Goal: Information Seeking & Learning: Check status

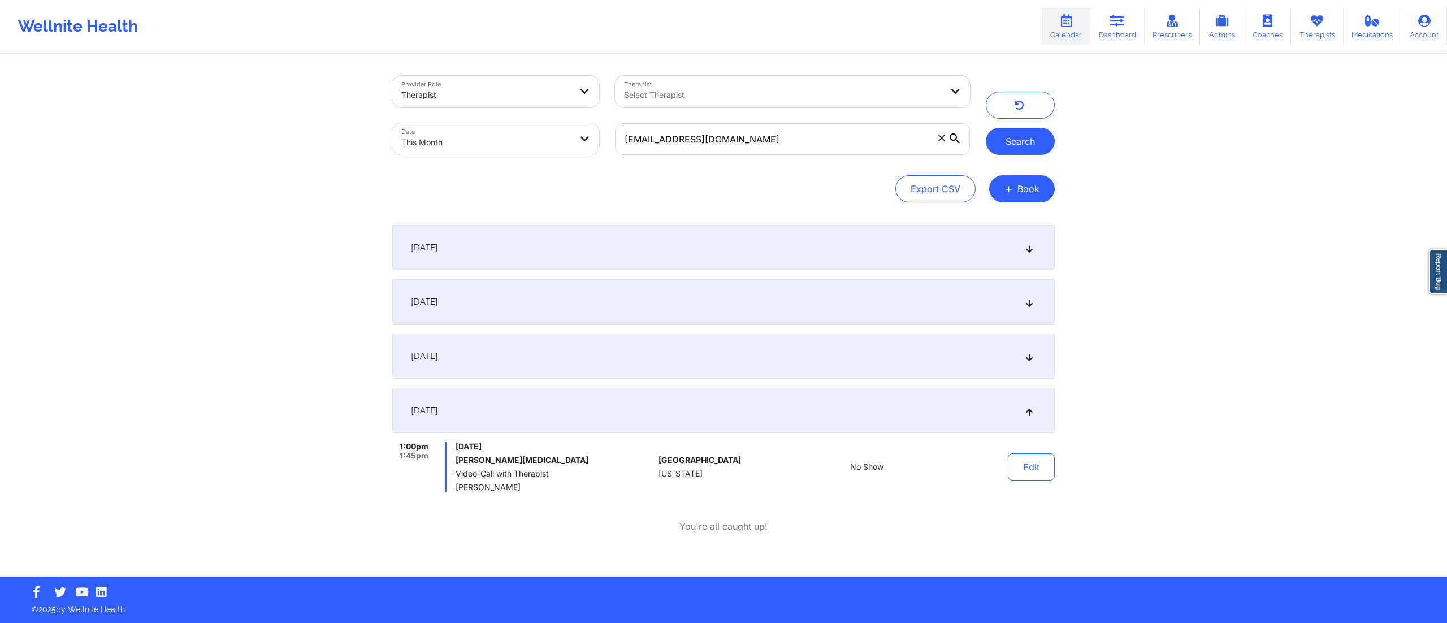
click at [1047, 136] on button "Search" at bounding box center [1020, 141] width 69 height 27
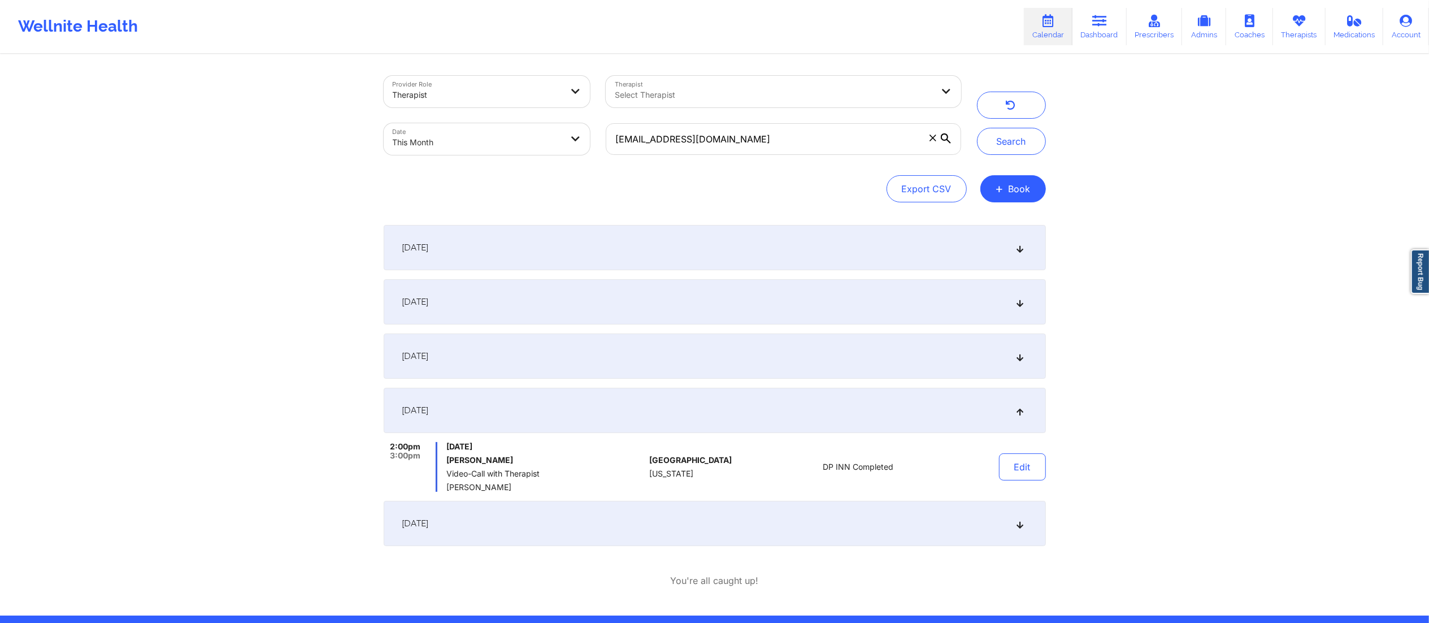
click at [833, 533] on div "[DATE]" at bounding box center [715, 523] width 662 height 45
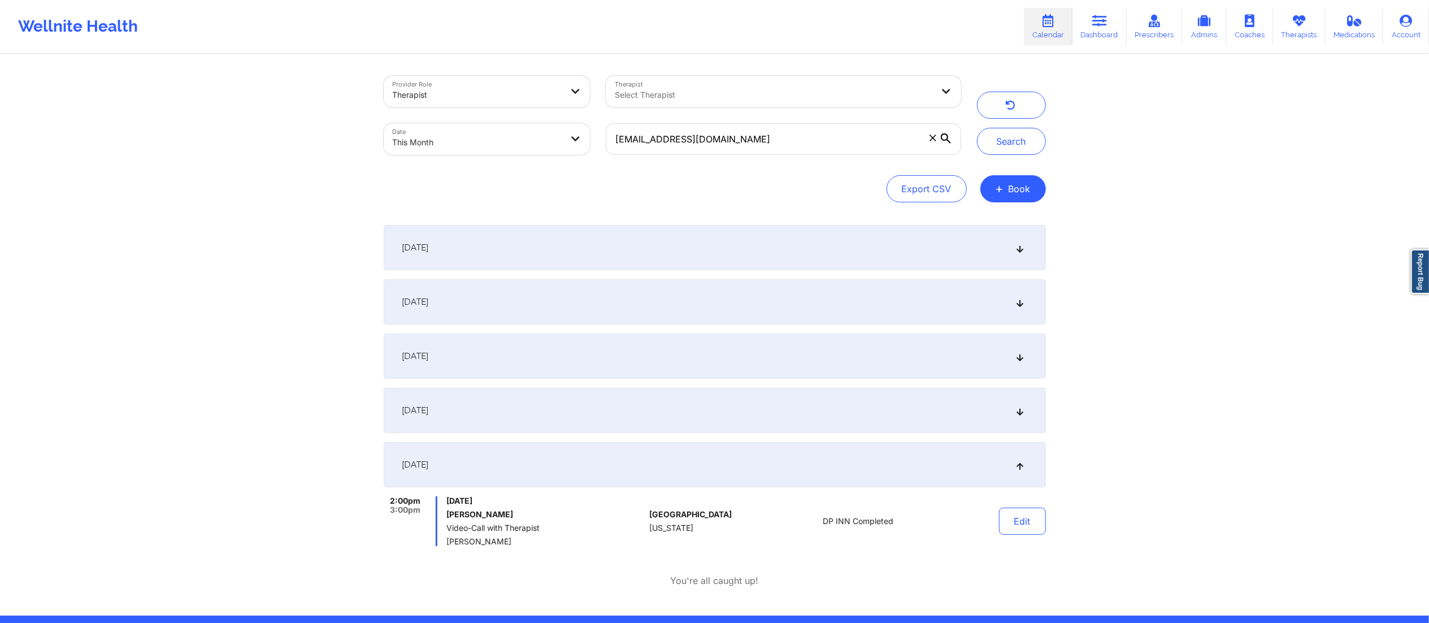
drag, startPoint x: 445, startPoint y: 514, endPoint x: 554, endPoint y: 508, distance: 108.7
click at [554, 508] on div "2:00pm 3:00pm [DATE] [PERSON_NAME] Video-Call with Therapist [PERSON_NAME]" at bounding box center [515, 521] width 262 height 50
copy h6 "[PERSON_NAME]"
drag, startPoint x: 790, startPoint y: 120, endPoint x: 636, endPoint y: 128, distance: 153.9
click at [636, 128] on div "[EMAIL_ADDRESS][DOMAIN_NAME]" at bounding box center [783, 138] width 371 height 47
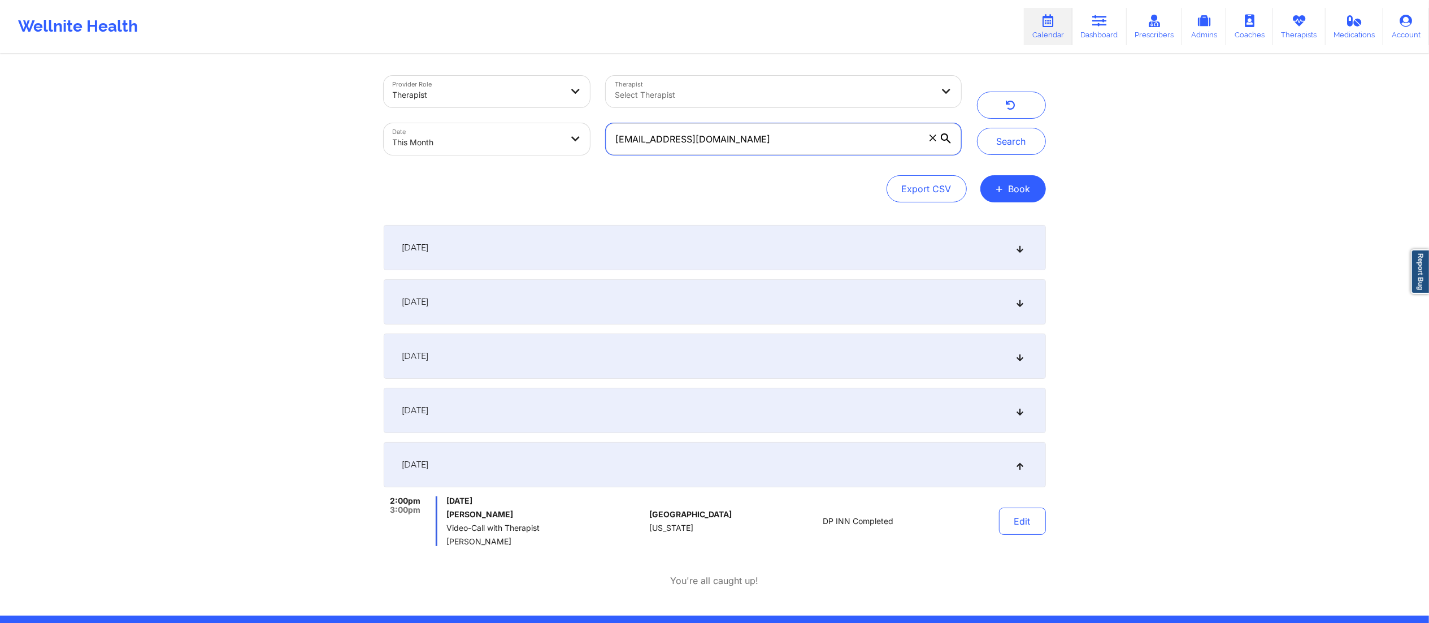
drag, startPoint x: 766, startPoint y: 140, endPoint x: 587, endPoint y: 154, distance: 180.2
click at [587, 154] on div "Provider Role Therapist Therapist Select Therapist Date This Month [EMAIL_ADDRE…" at bounding box center [672, 115] width 593 height 95
paste input "brooked2009"
type input "[EMAIL_ADDRESS][DOMAIN_NAME]"
click at [1004, 137] on button "Search" at bounding box center [1011, 141] width 69 height 27
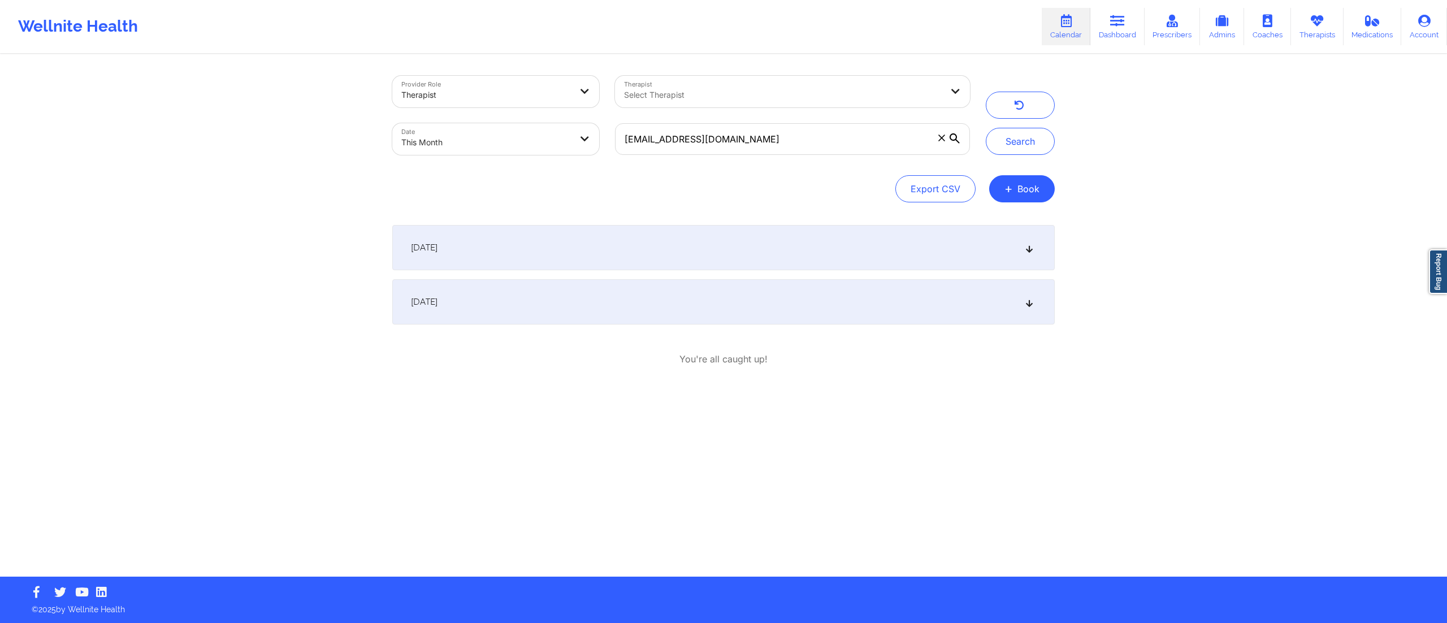
click at [745, 259] on div "[DATE]" at bounding box center [723, 247] width 662 height 45
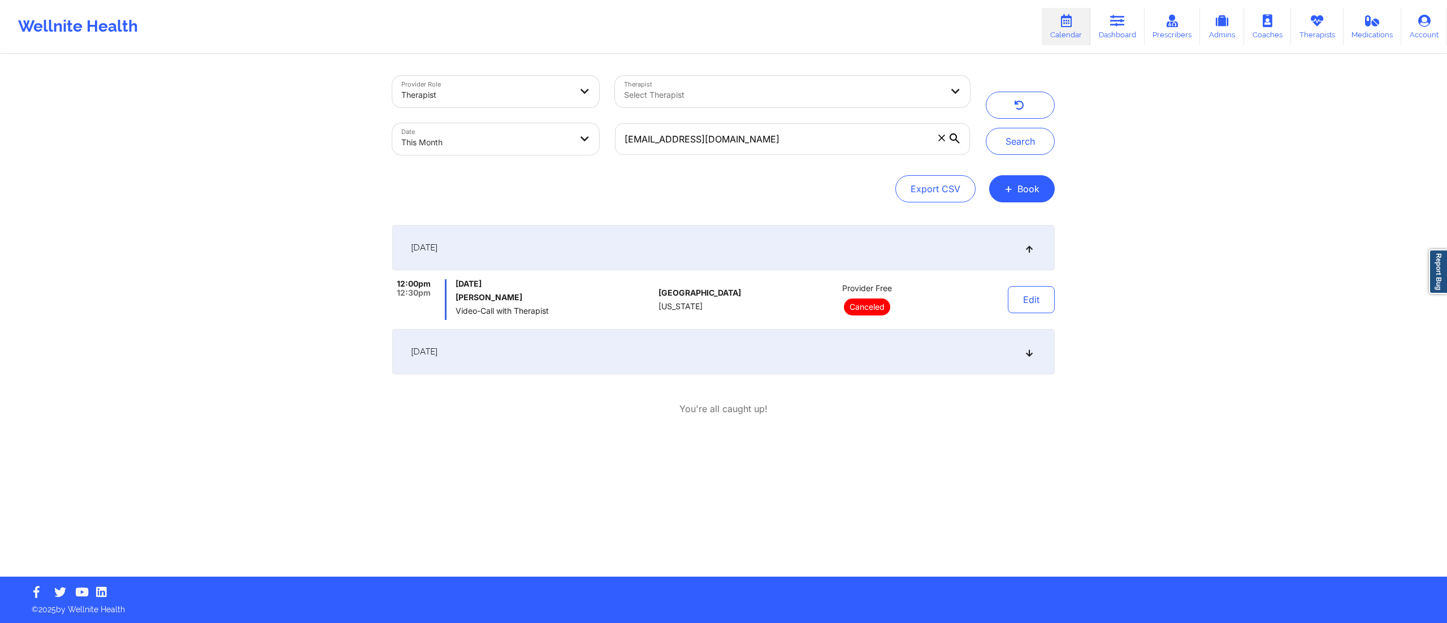
select select "2025-8"
select select "2025-9"
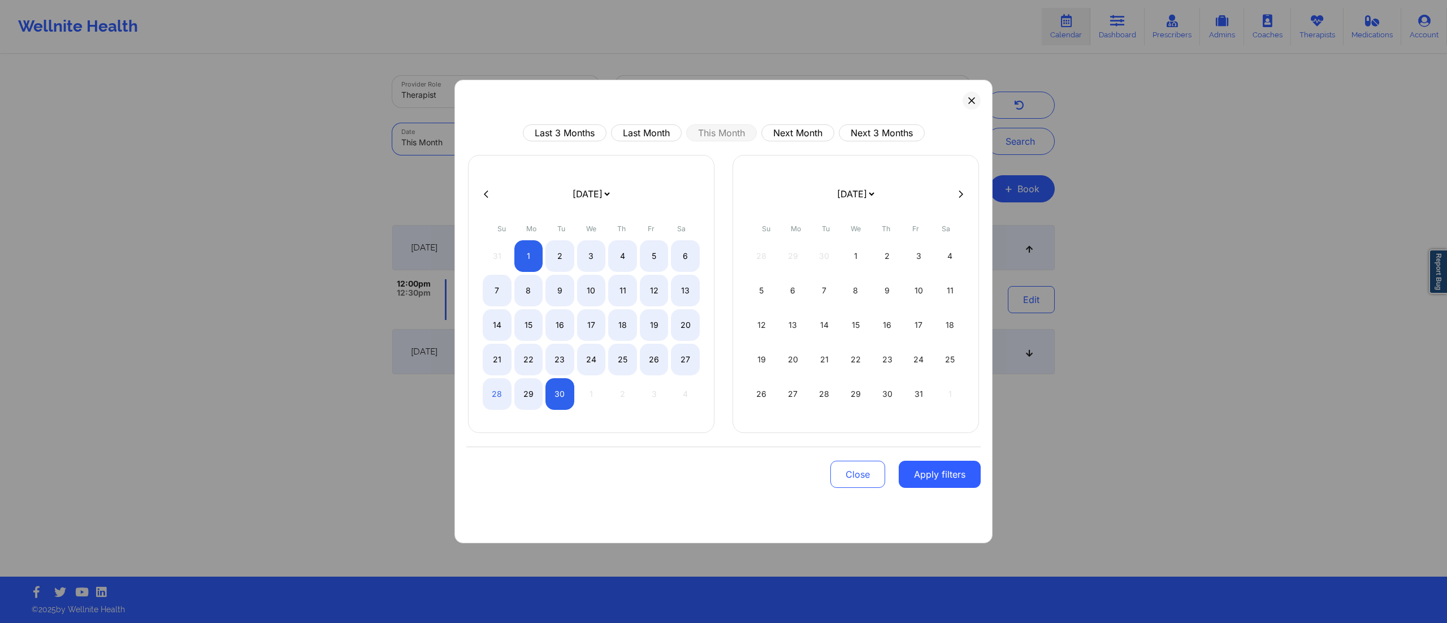
click at [520, 142] on body "Wellnite Health Calendar Dashboard Prescribers Admins Coaches Therapists Medica…" at bounding box center [723, 311] width 1447 height 623
click at [630, 136] on button "Last Month" at bounding box center [646, 132] width 71 height 17
select select "2025-7"
select select "2025-8"
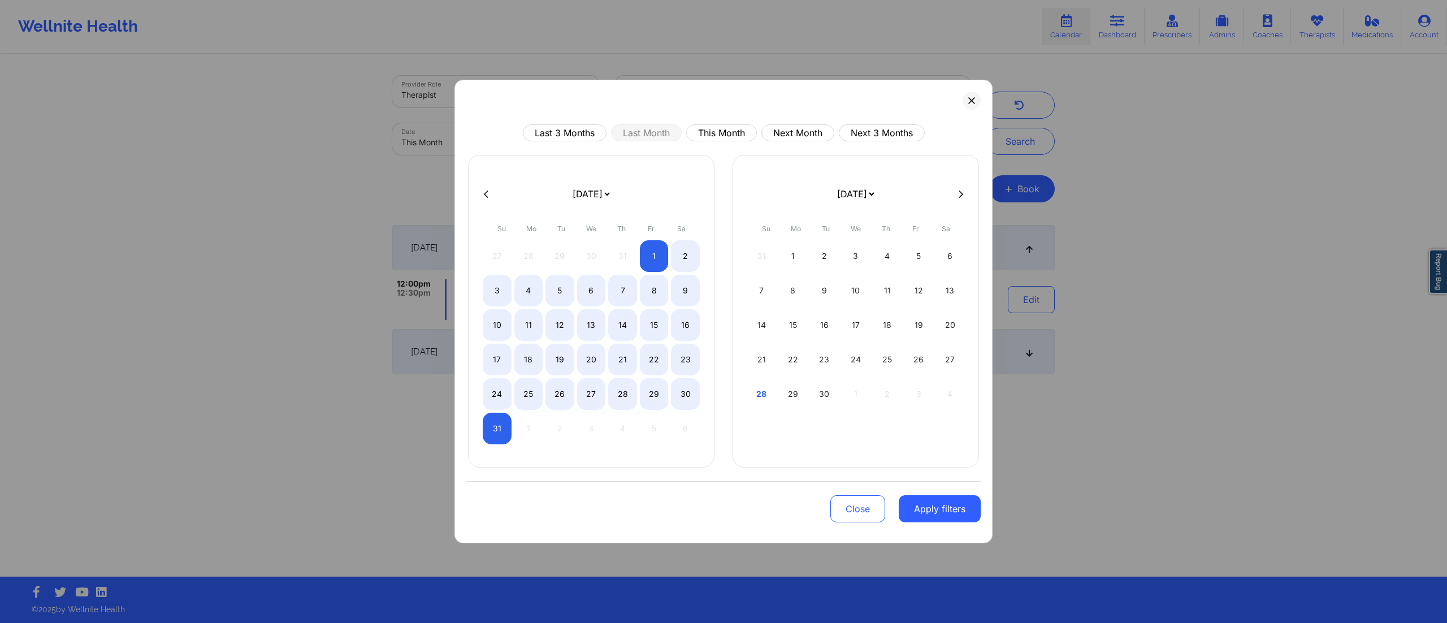
click at [930, 509] on button "Apply filters" at bounding box center [940, 508] width 82 height 27
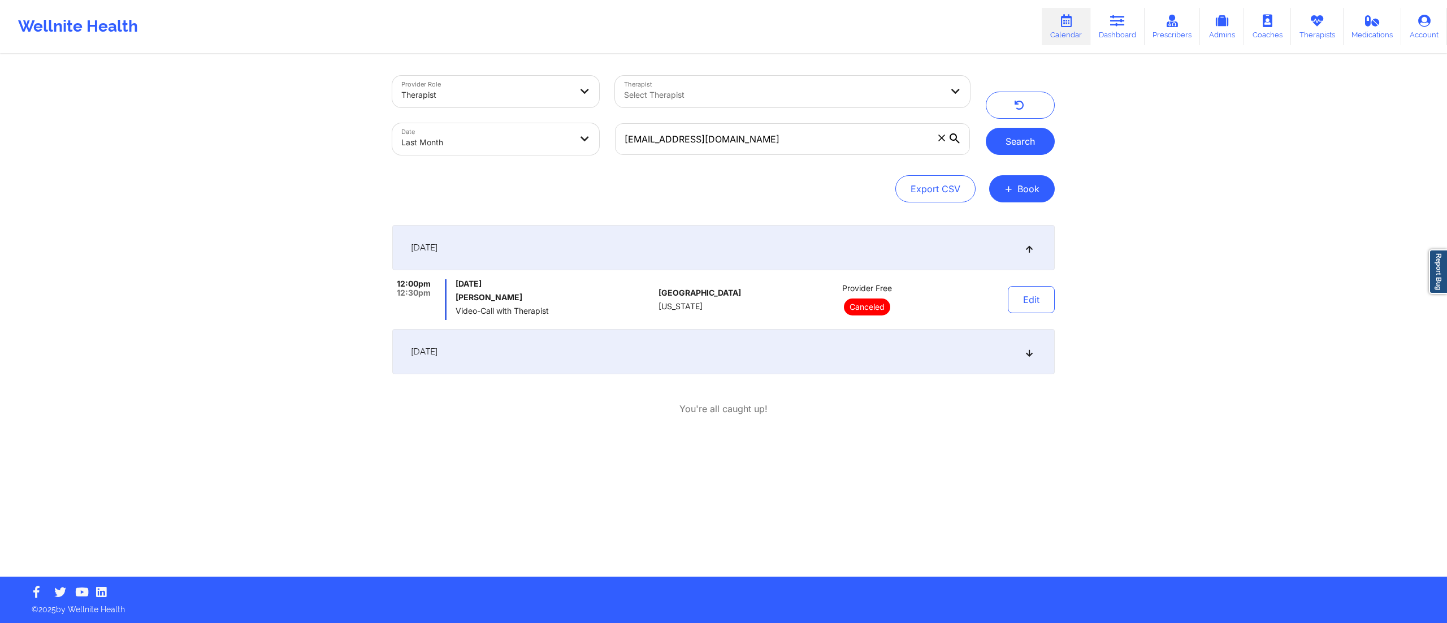
click at [1031, 154] on button "Search" at bounding box center [1020, 141] width 69 height 27
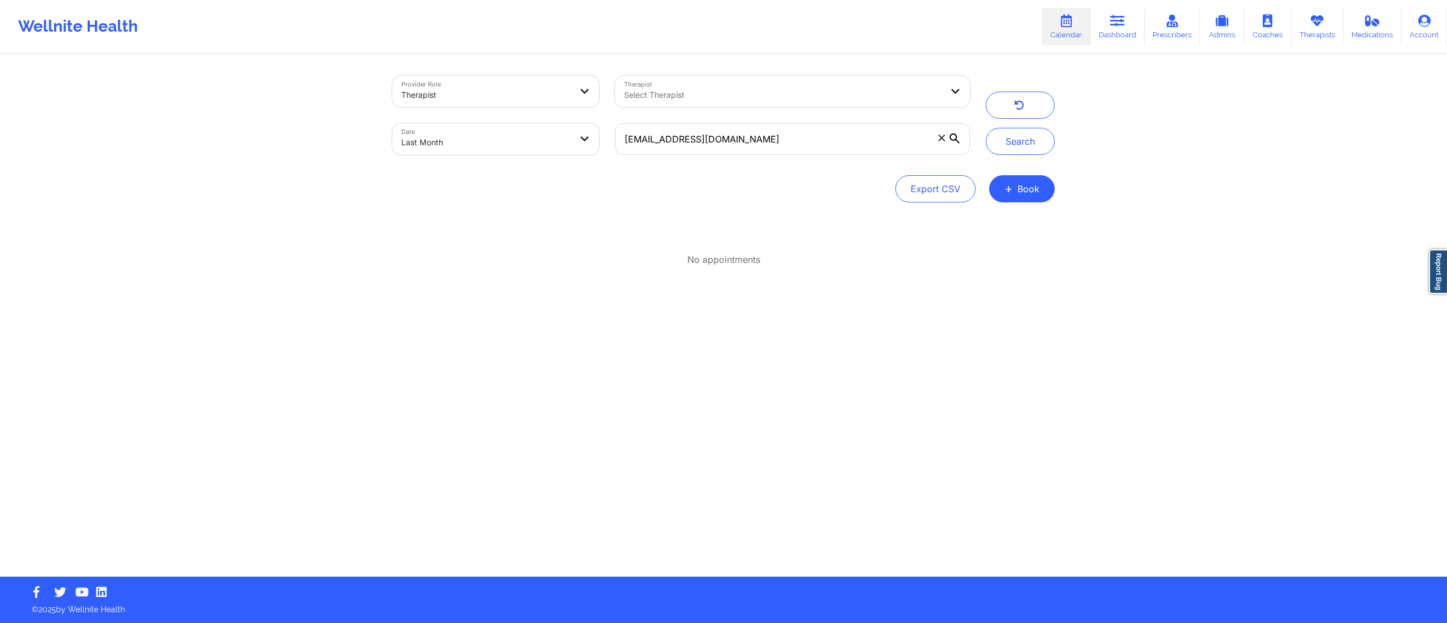
select select "2025-7"
select select "2025-8"
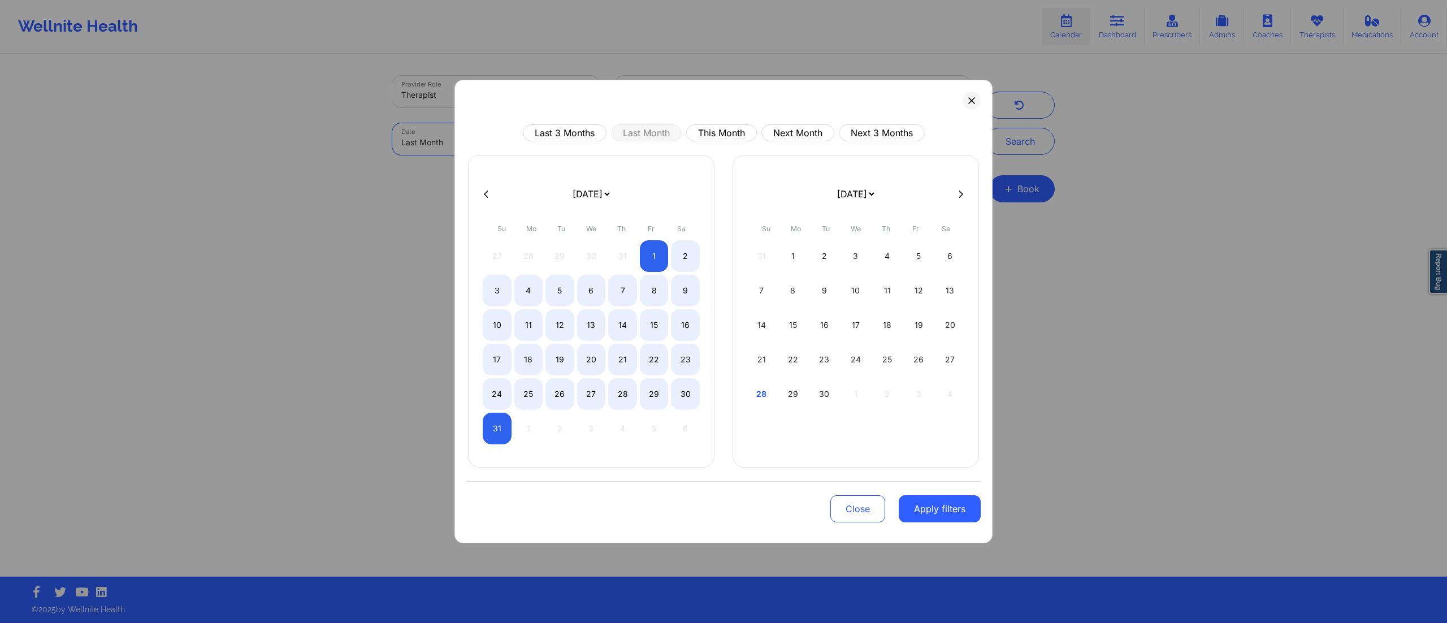
click at [498, 140] on body "Wellnite Health Calendar Dashboard Prescribers Admins Coaches Therapists Medica…" at bounding box center [723, 311] width 1447 height 623
click at [709, 137] on button "This Month" at bounding box center [721, 132] width 71 height 17
select select "2025-8"
select select "2025-9"
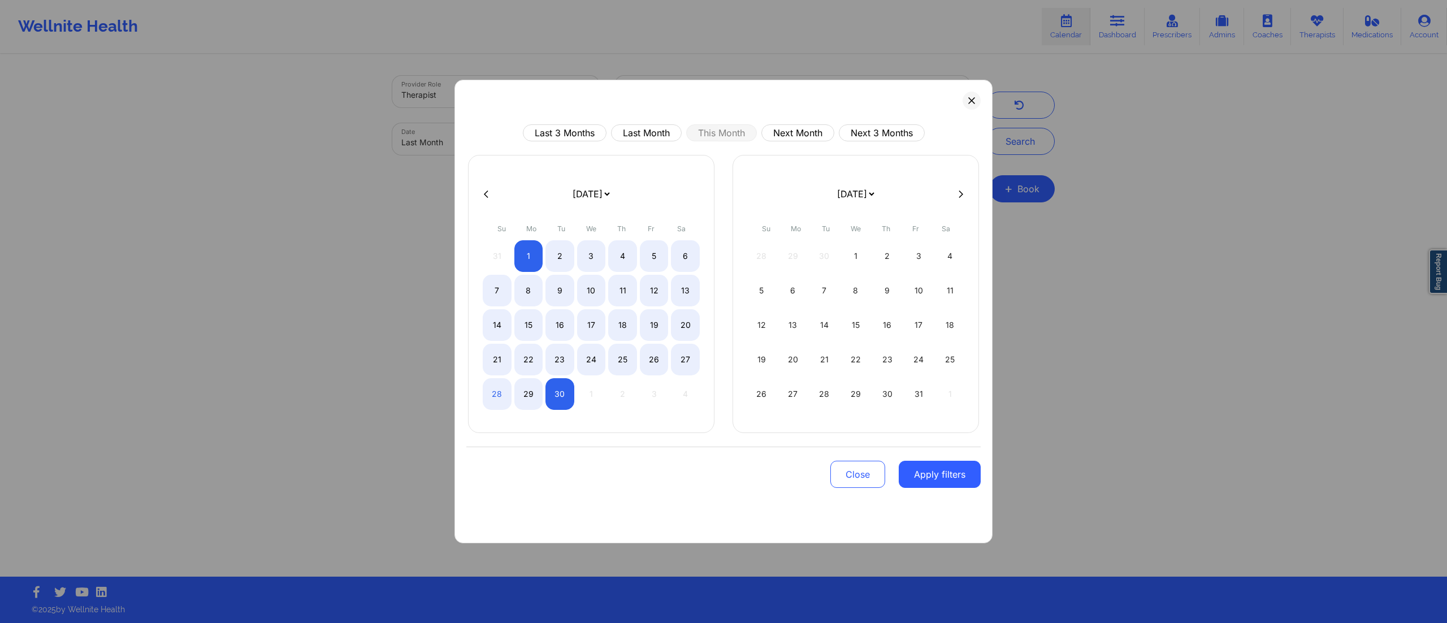
drag, startPoint x: 943, startPoint y: 476, endPoint x: 942, endPoint y: 427, distance: 49.2
click at [942, 476] on button "Apply filters" at bounding box center [940, 474] width 82 height 27
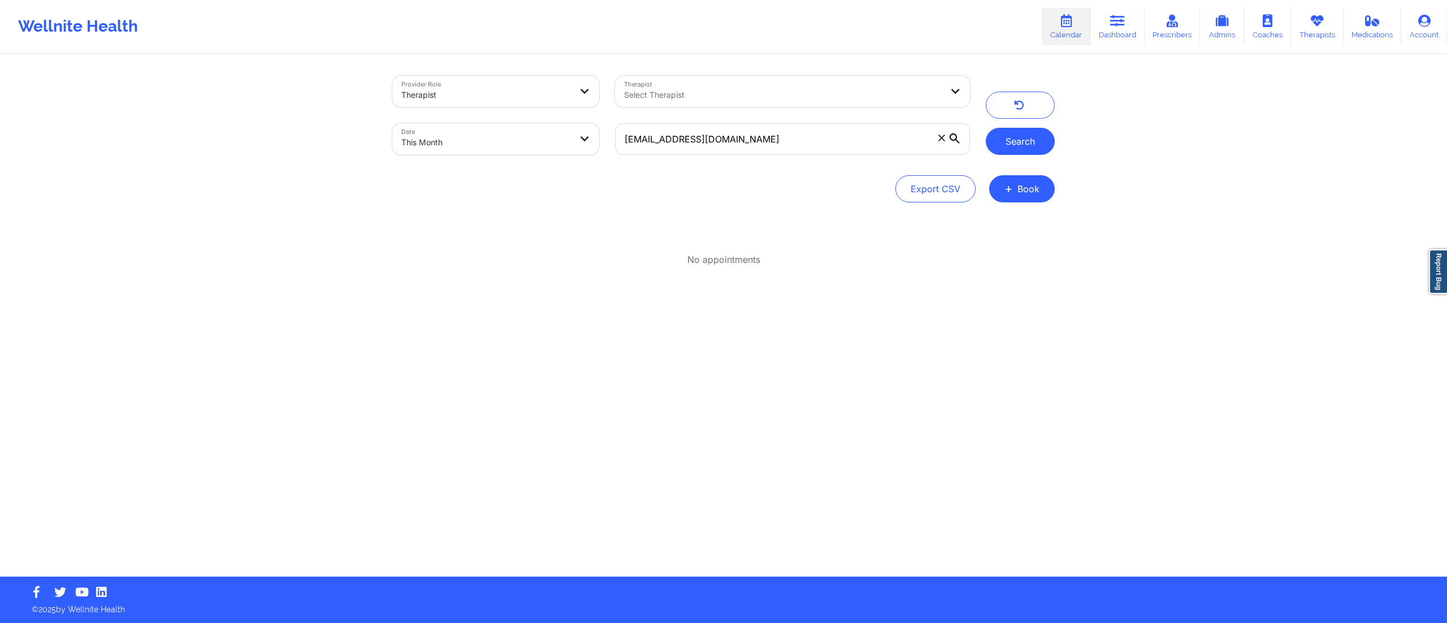
click at [1009, 140] on button "Search" at bounding box center [1020, 141] width 69 height 27
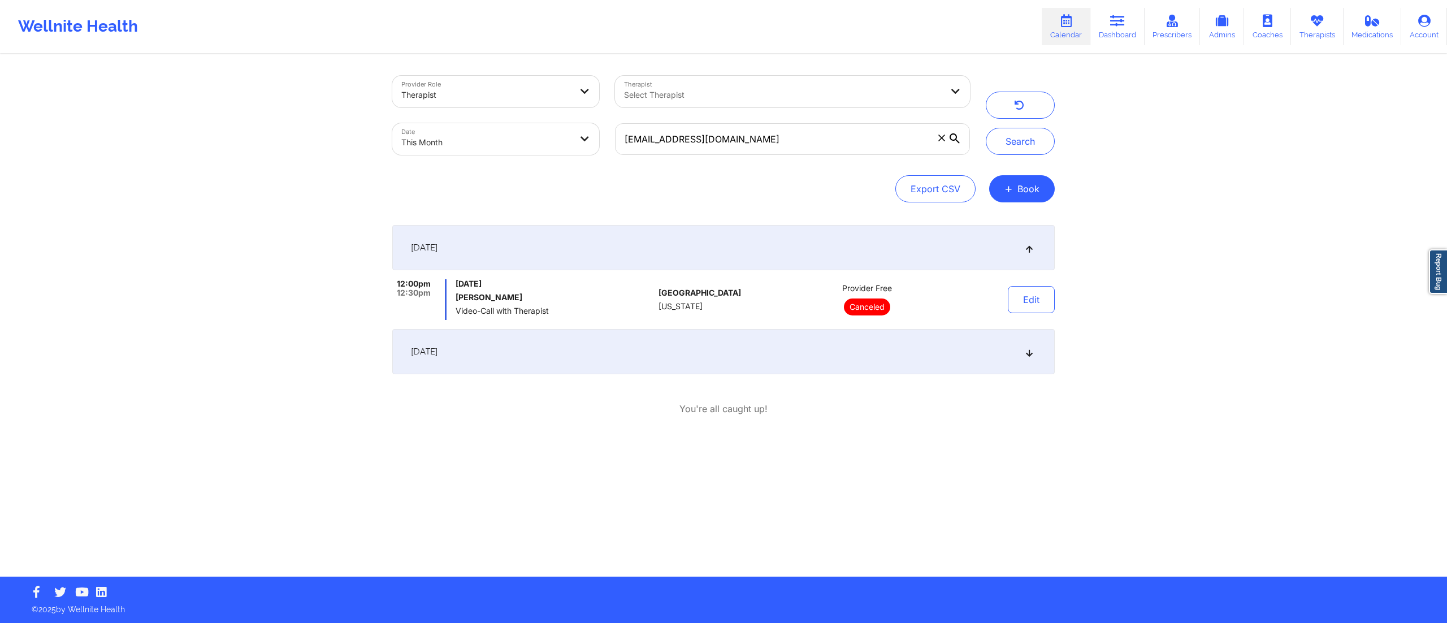
click at [691, 350] on div "[DATE]" at bounding box center [723, 351] width 662 height 45
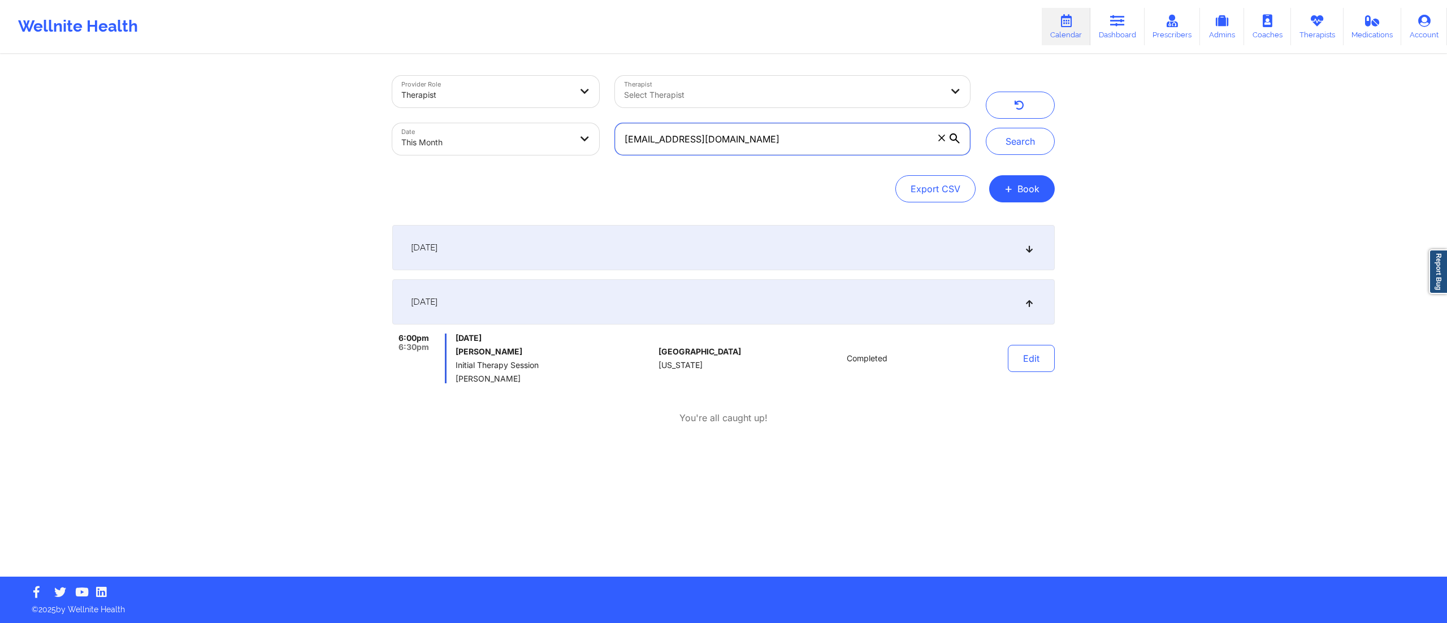
drag, startPoint x: 787, startPoint y: 144, endPoint x: 531, endPoint y: 167, distance: 257.1
click at [531, 167] on div "Provider Role Therapist Therapist Select Therapist Date This Month [EMAIL_ADDRE…" at bounding box center [723, 139] width 662 height 127
paste input "Let patient IN?—YES Coverage plan type: POS Effective date:[DATE] to Current (S…"
paste input "nunezjerry215"
type input "[EMAIL_ADDRESS][DOMAIN_NAME]"
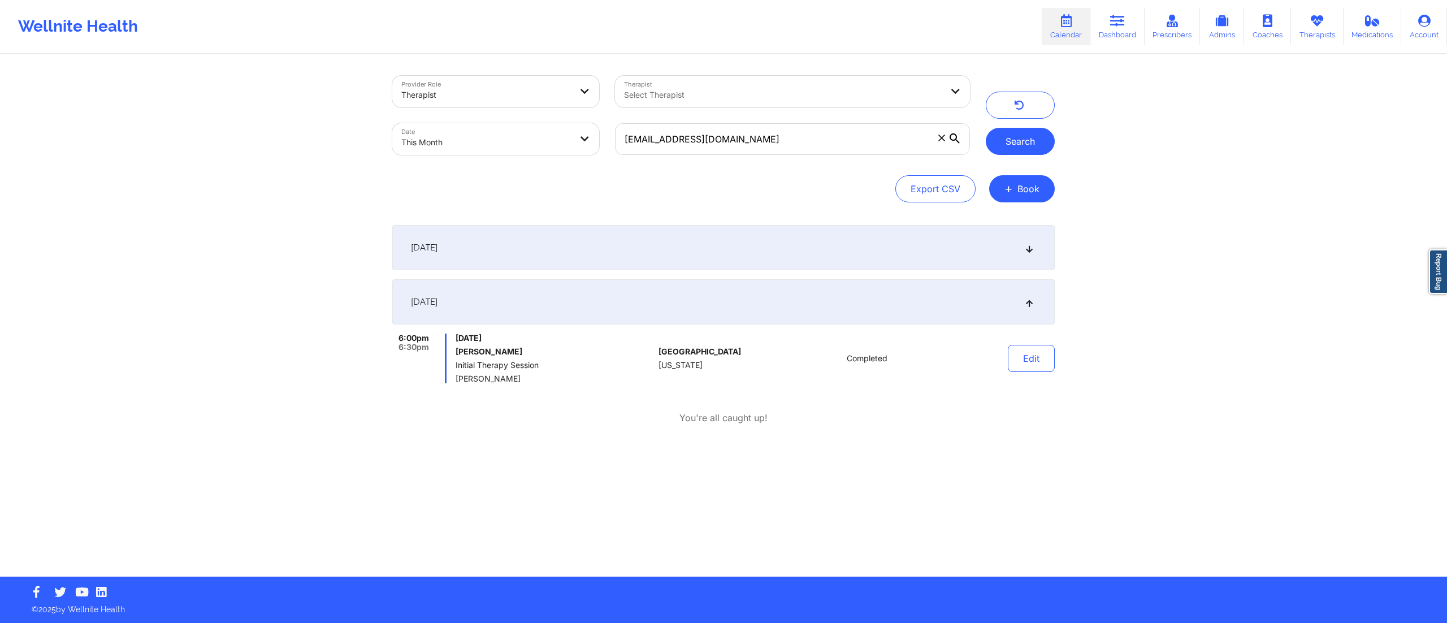
click at [1014, 142] on button "Search" at bounding box center [1020, 141] width 69 height 27
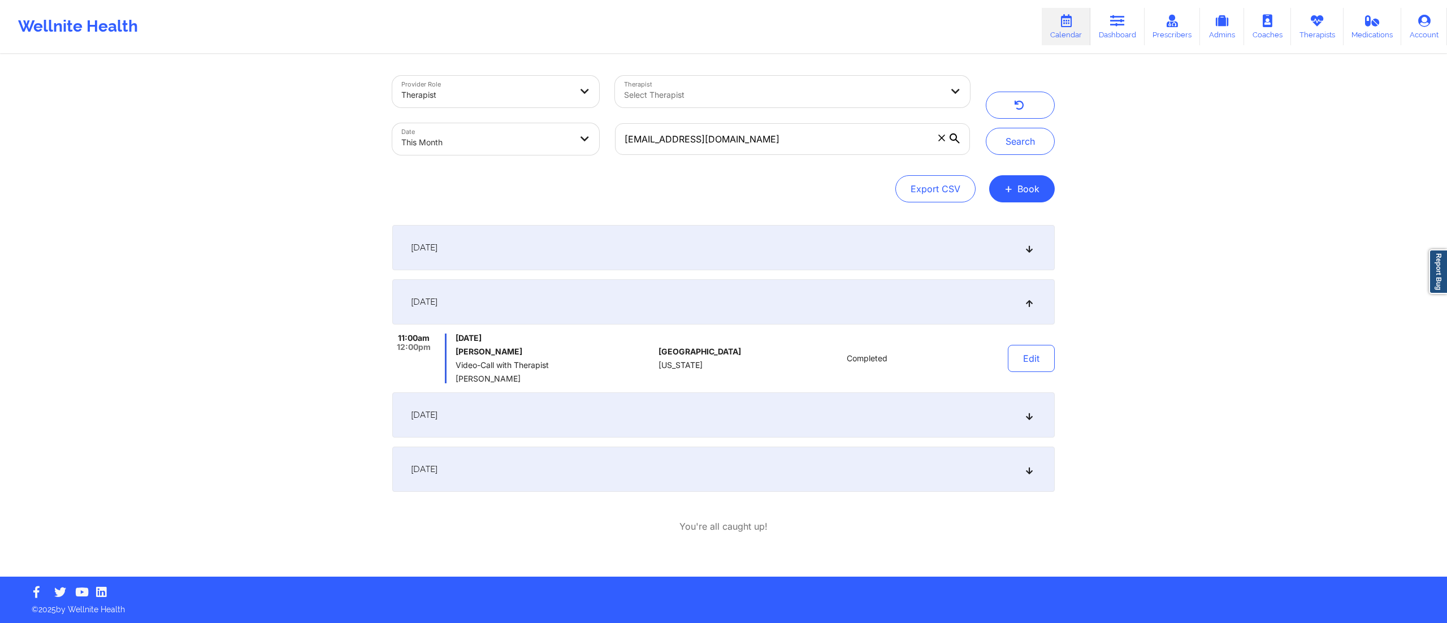
click at [674, 248] on div "[DATE]" at bounding box center [723, 247] width 662 height 45
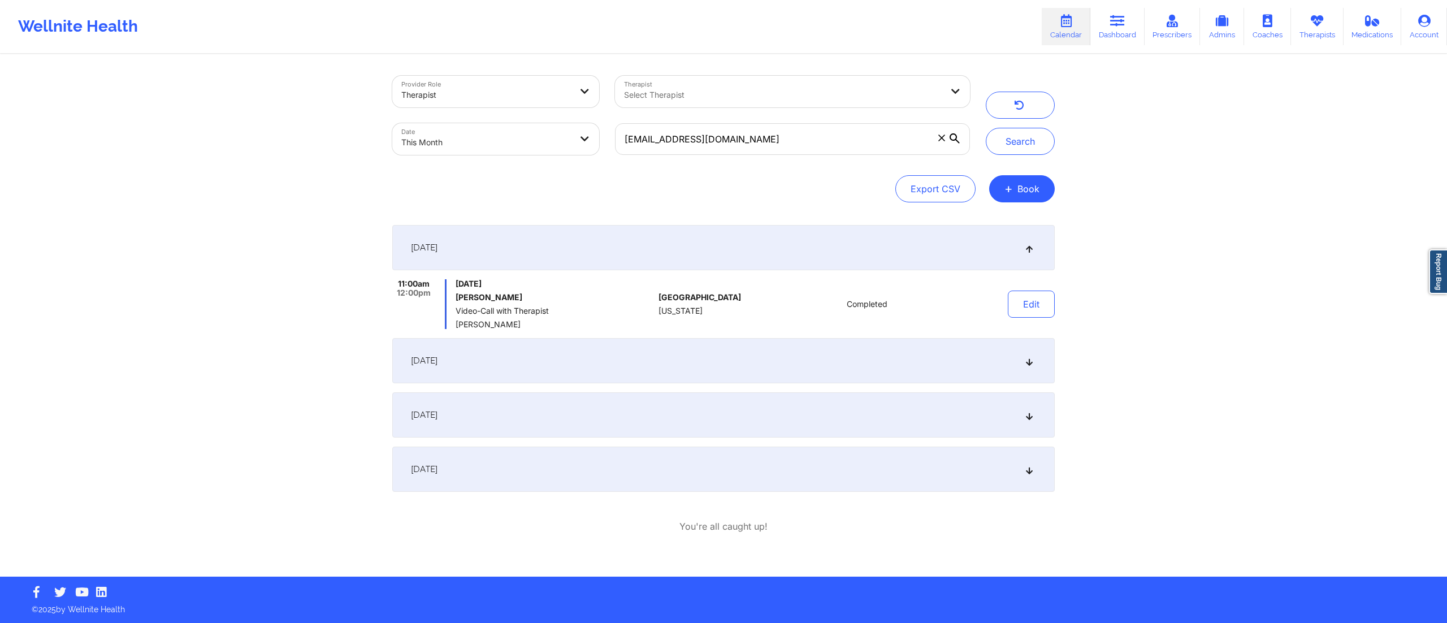
click at [685, 346] on div "[DATE]" at bounding box center [723, 360] width 662 height 45
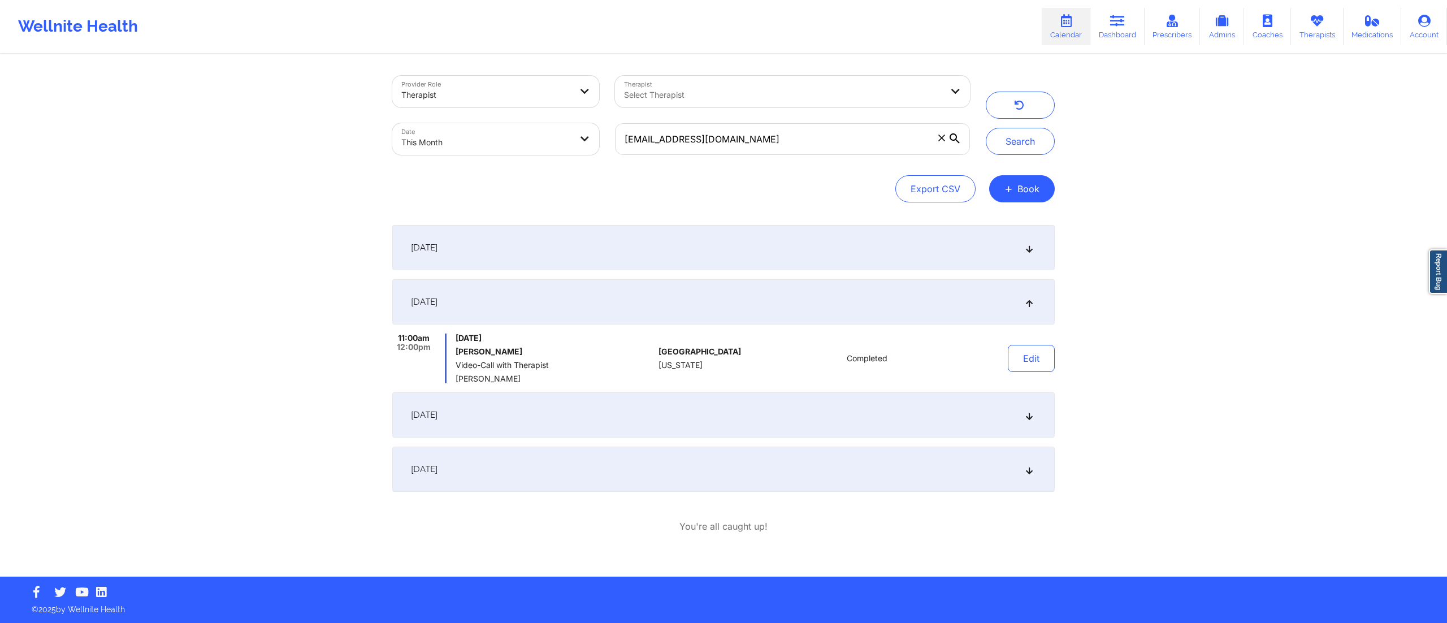
click at [731, 416] on div "[DATE]" at bounding box center [723, 414] width 662 height 45
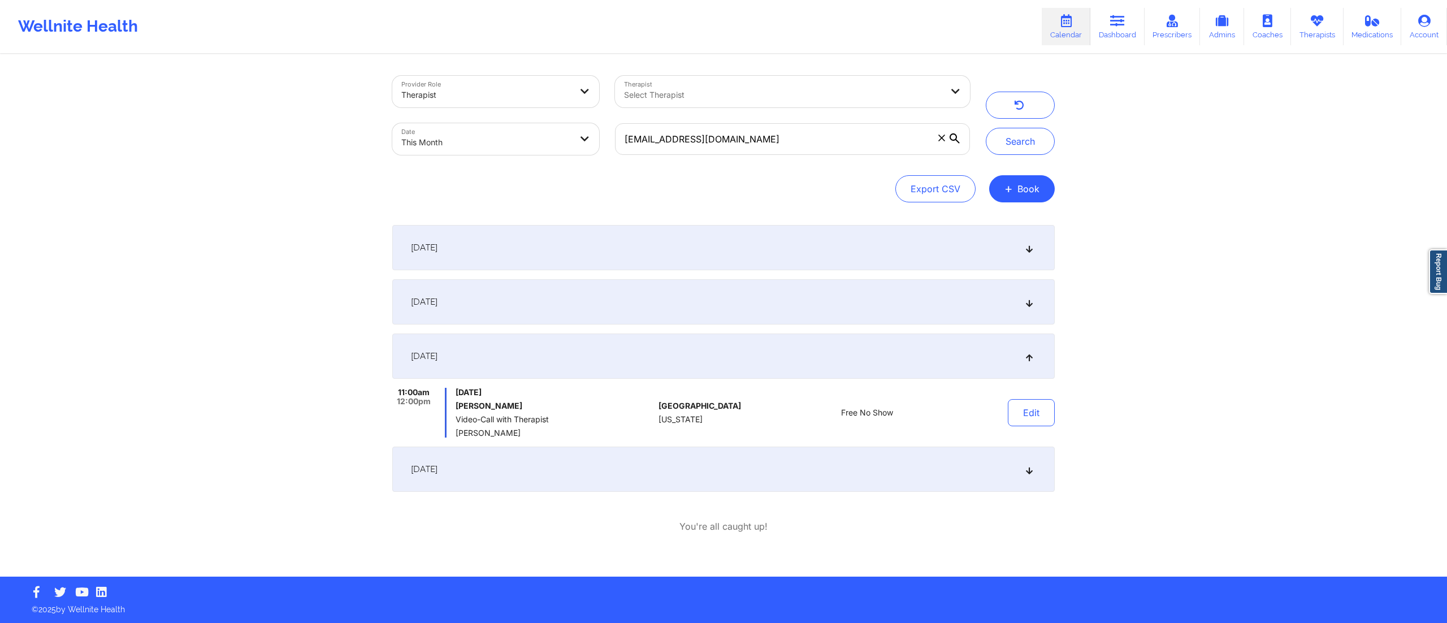
click at [744, 479] on div "[DATE]" at bounding box center [723, 469] width 662 height 45
